Goal: Information Seeking & Learning: Compare options

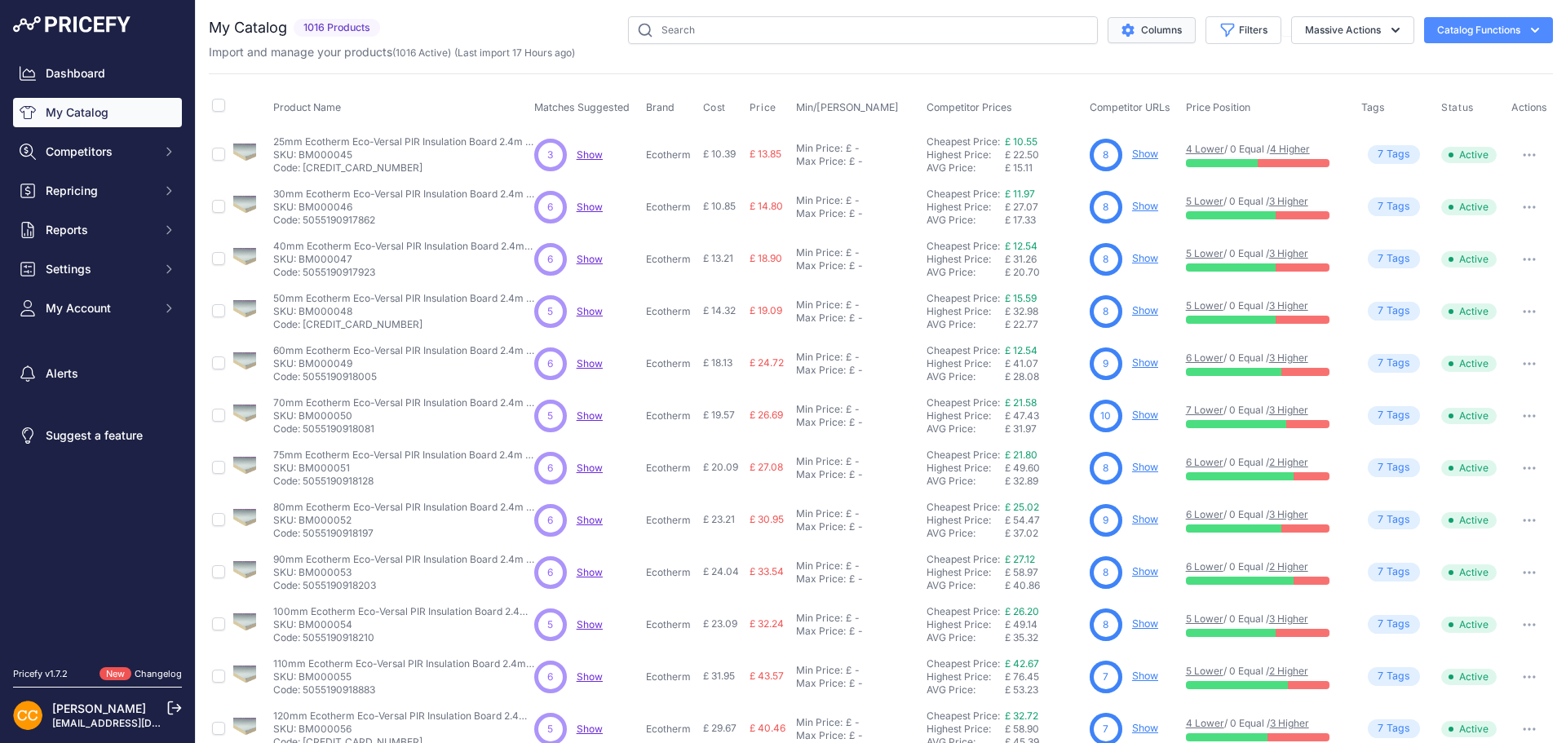
click at [1136, 32] on button "Columns" at bounding box center [1151, 30] width 88 height 26
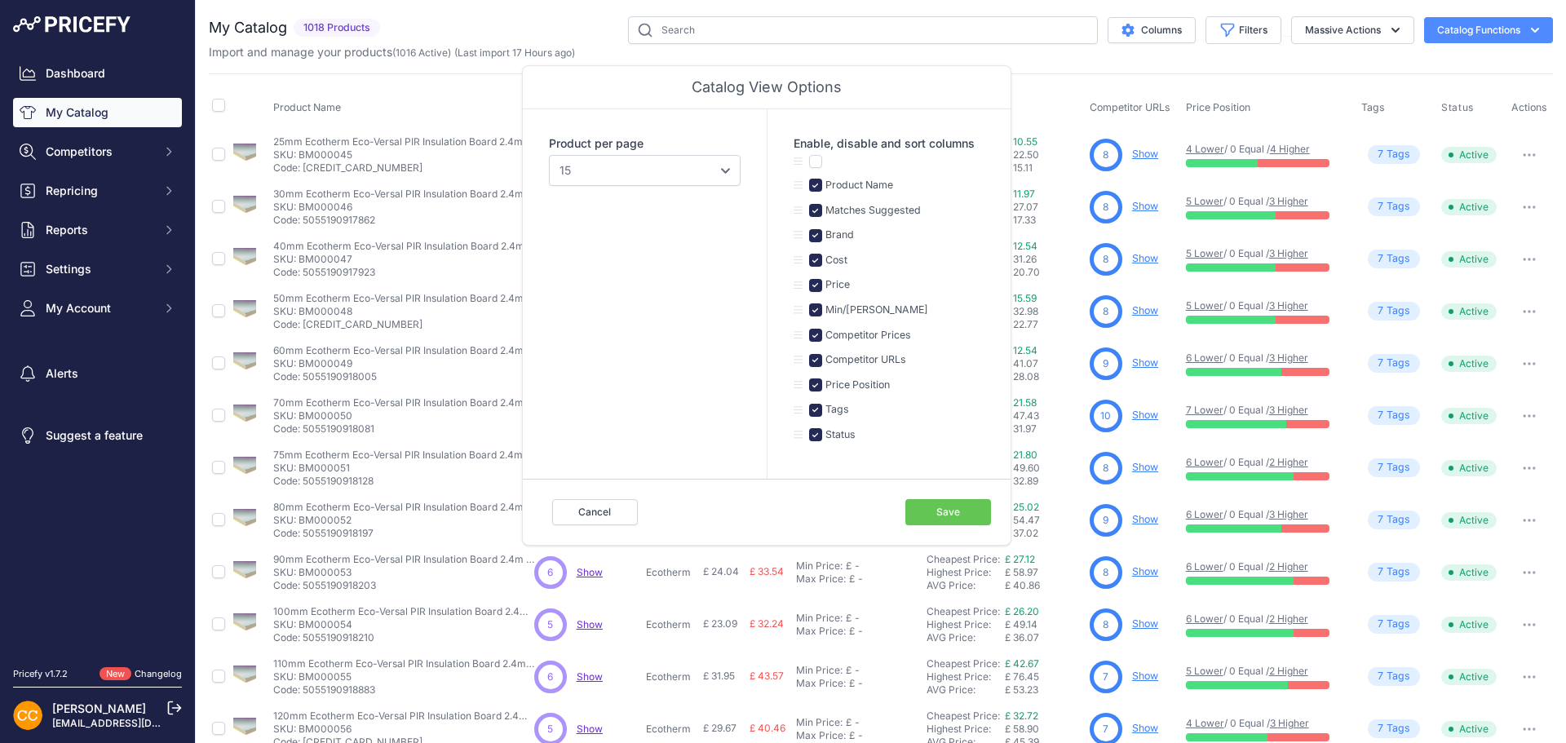
click at [1054, 68] on div "My Catalog 1018 Products" at bounding box center [881, 489] width 1344 height 947
click at [595, 510] on button "Cancel" at bounding box center [595, 512] width 86 height 26
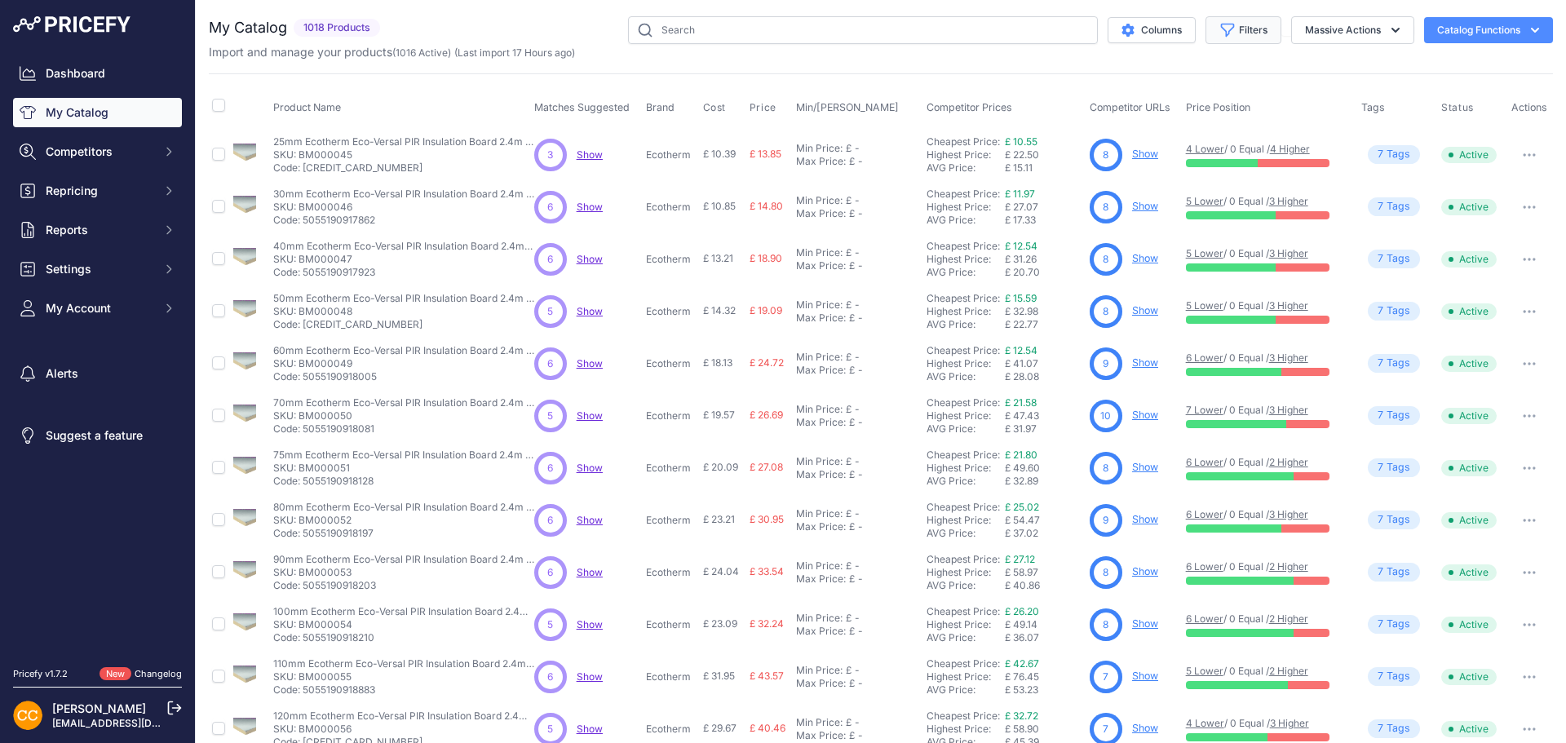
click at [1242, 29] on button "Filters" at bounding box center [1243, 30] width 76 height 28
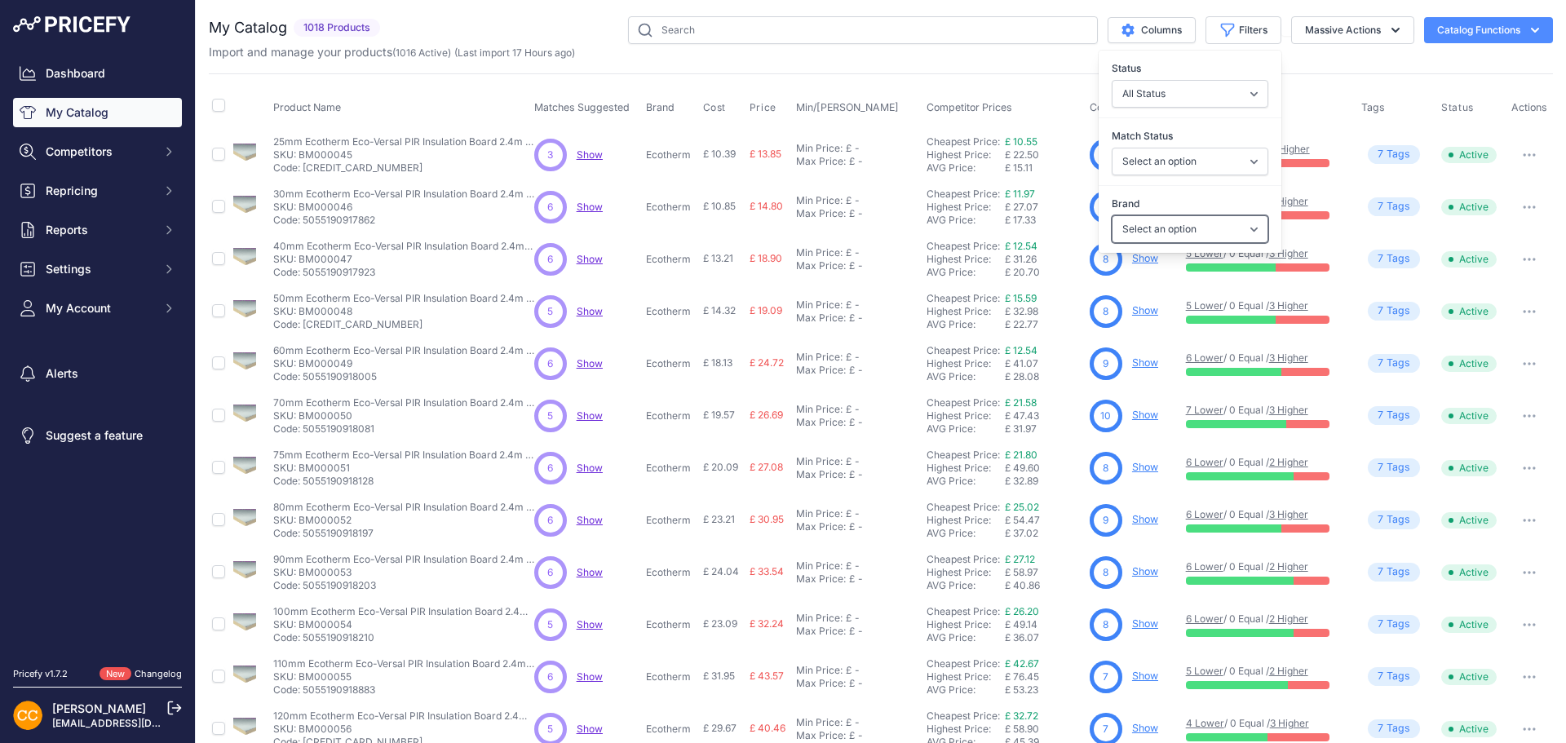
click at [1165, 223] on select "Select an option ambi-wall Bond It Breedon British Gypsum Celotex Durelis Ecore…" at bounding box center [1189, 229] width 157 height 28
select select "Celotex"
click at [1111, 215] on select "Select an option ambi-wall Bond It Breedon British Gypsum Celotex Durelis Ecore…" at bounding box center [1189, 229] width 157 height 28
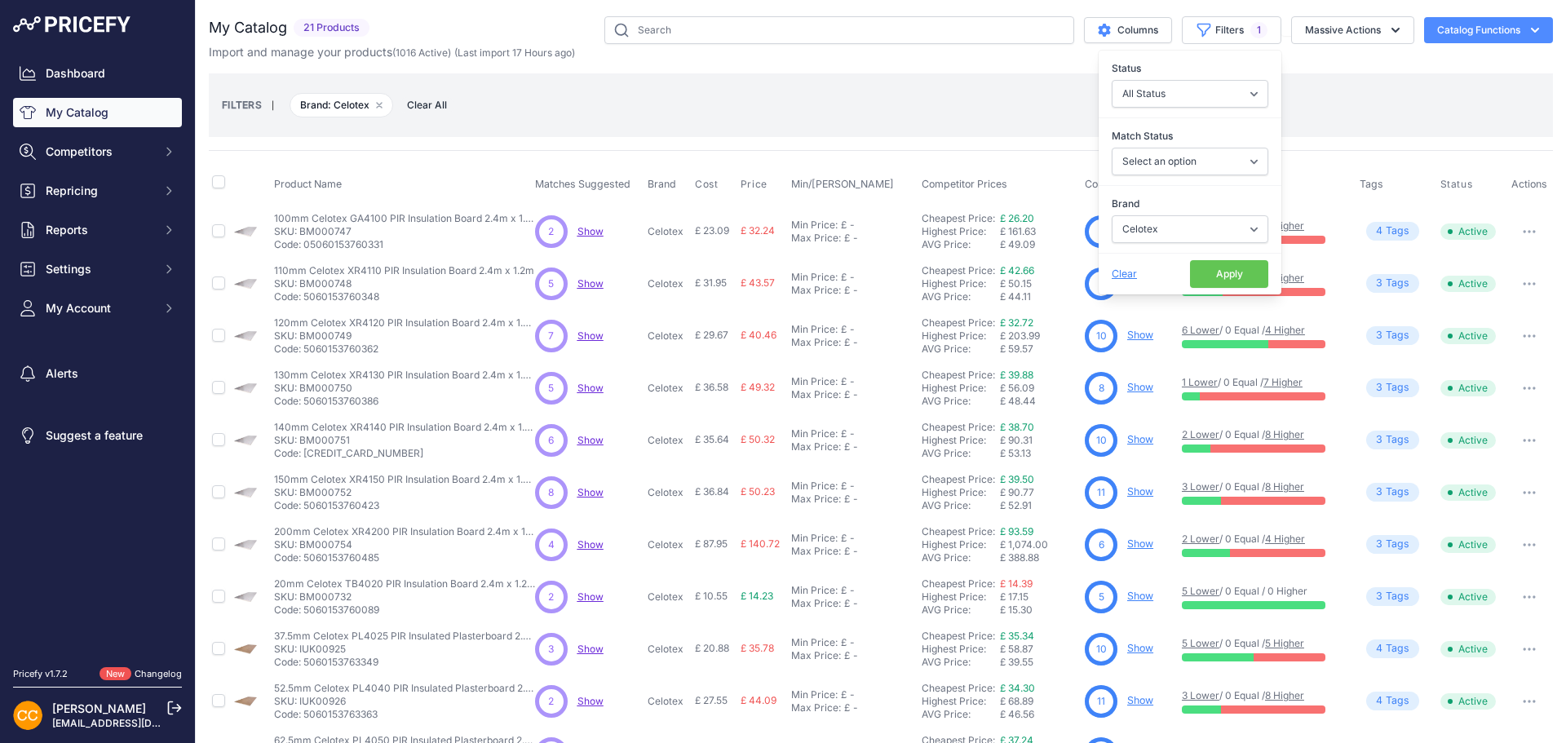
click at [1204, 277] on button "Apply" at bounding box center [1229, 274] width 78 height 28
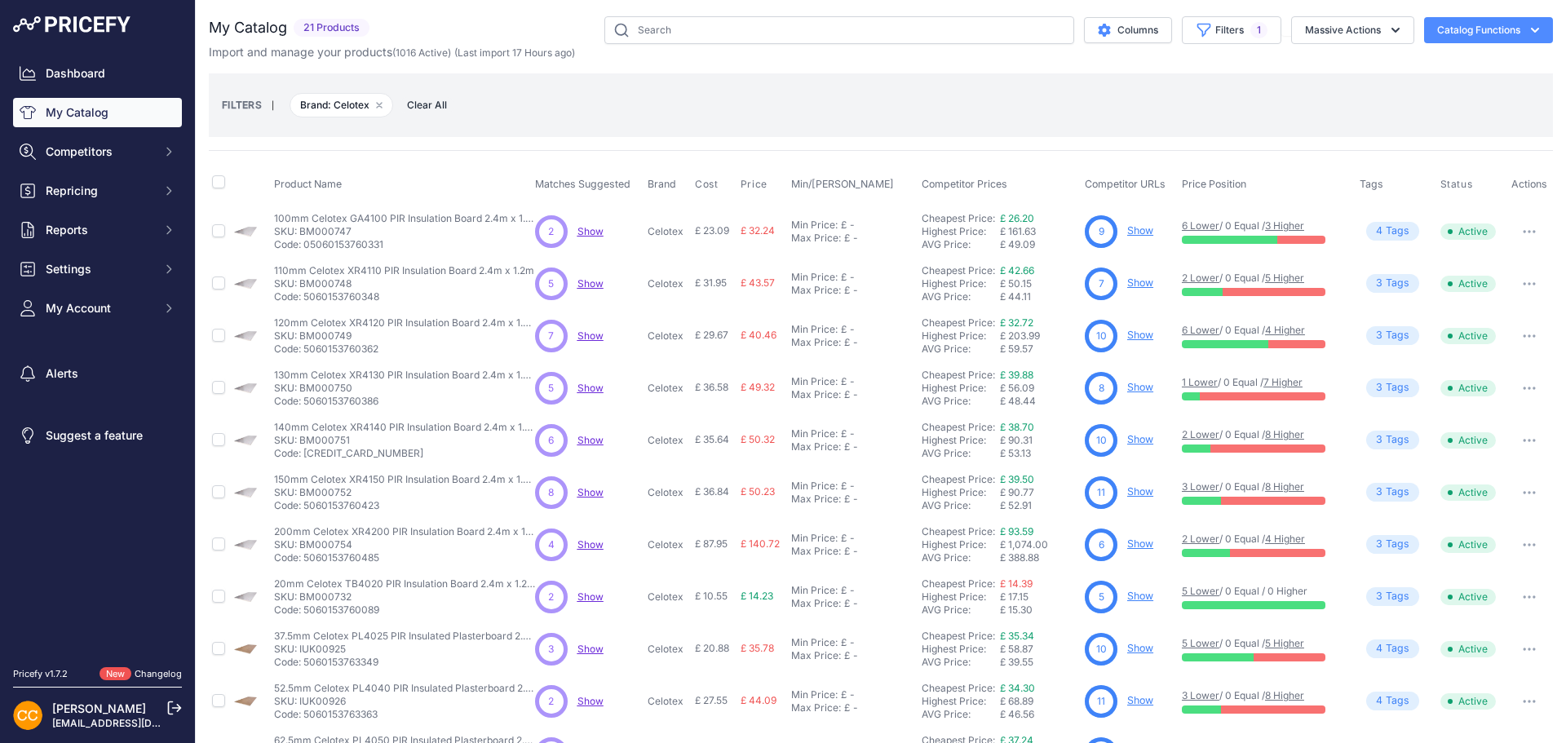
click at [1135, 235] on link "Show" at bounding box center [1140, 230] width 26 height 12
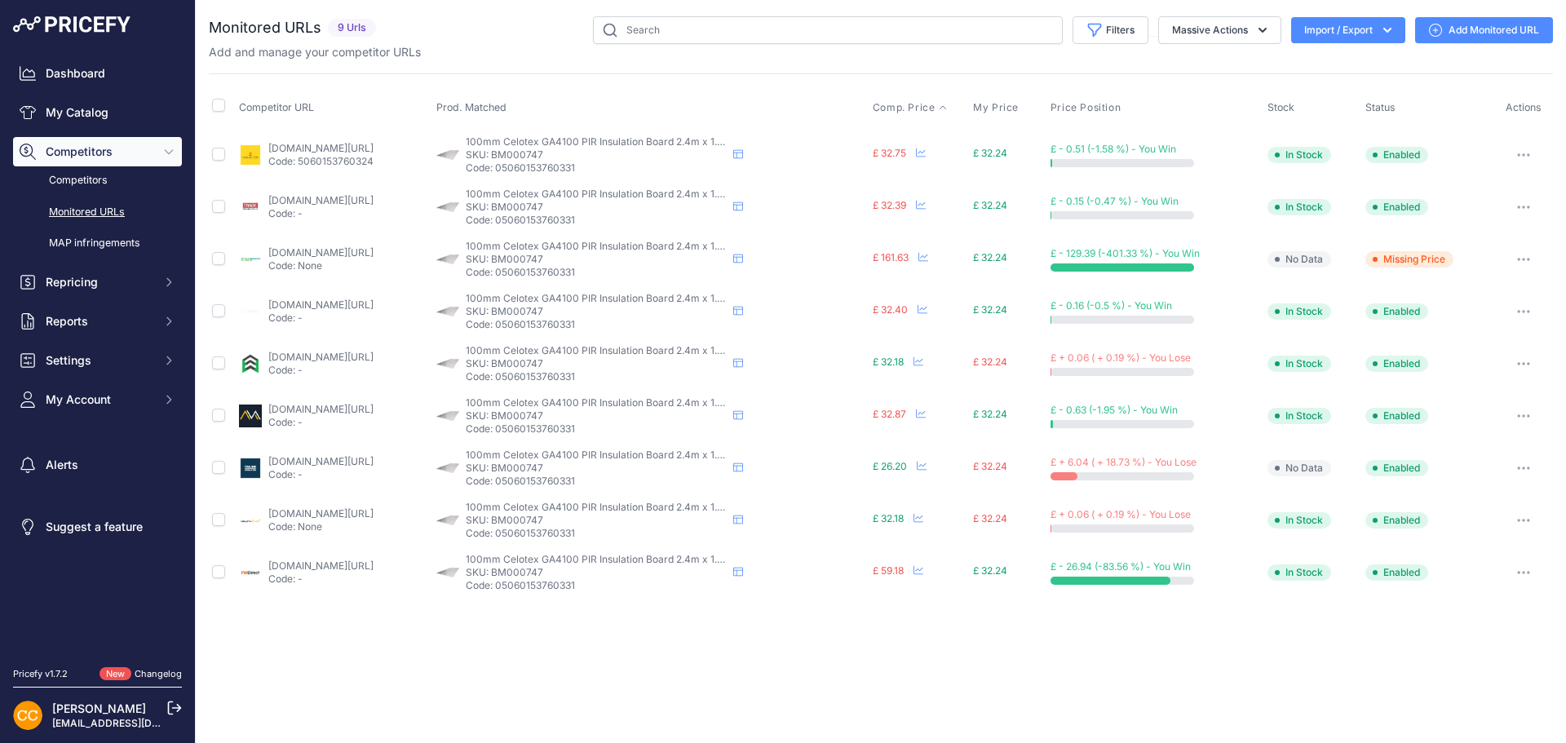
click at [935, 108] on span "Comp. Price" at bounding box center [904, 107] width 63 height 13
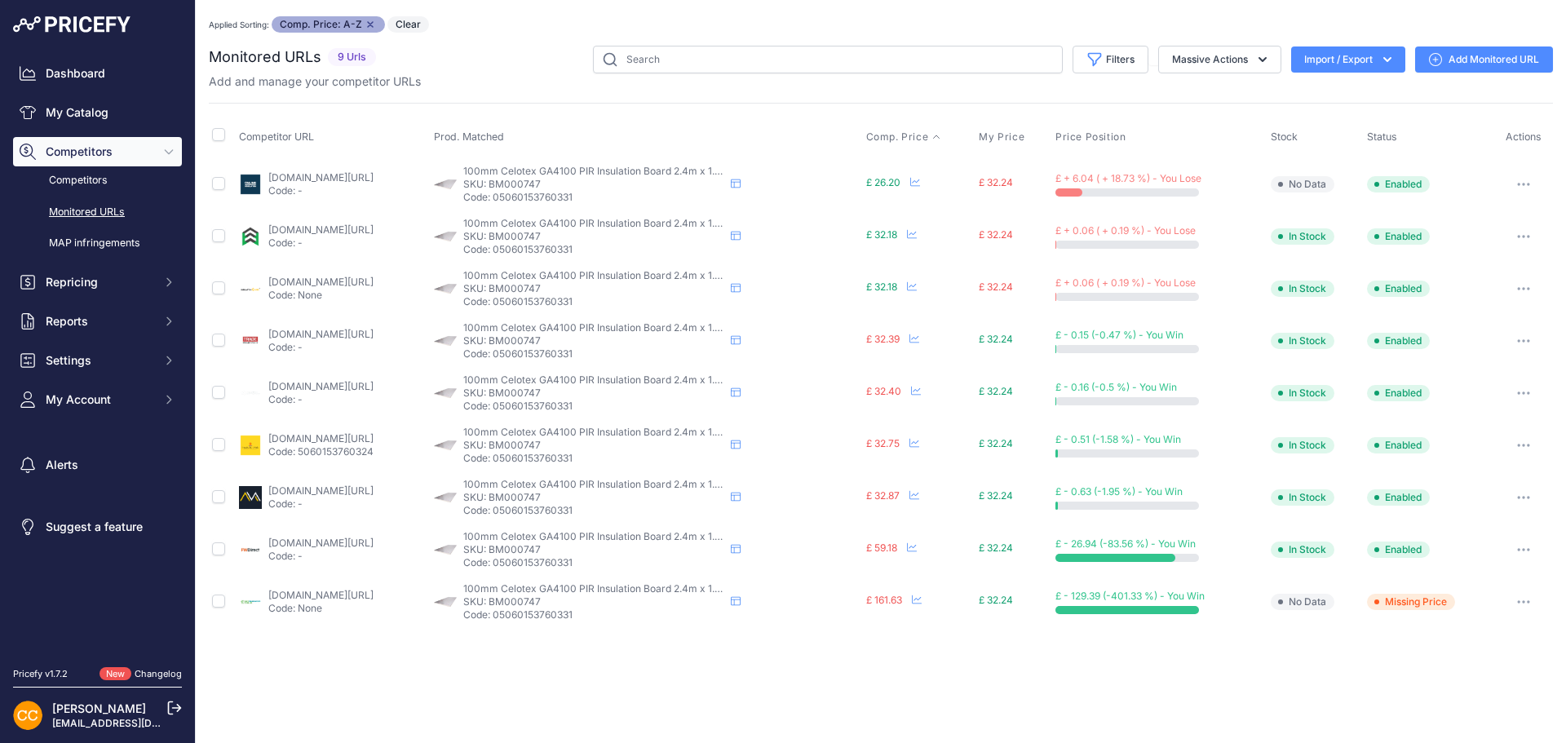
click at [294, 175] on link "onlineinsulation-sales.com/product/100mm-celotex-ga4100-pir-insulation-board-24…" at bounding box center [320, 177] width 105 height 12
click at [288, 280] on link "insulation4less.co.uk/products/100mm-celotex-ga4100-2-4m-x-1-2m?prirule_jdsnikf…" at bounding box center [320, 282] width 105 height 12
